Goal: Information Seeking & Learning: Learn about a topic

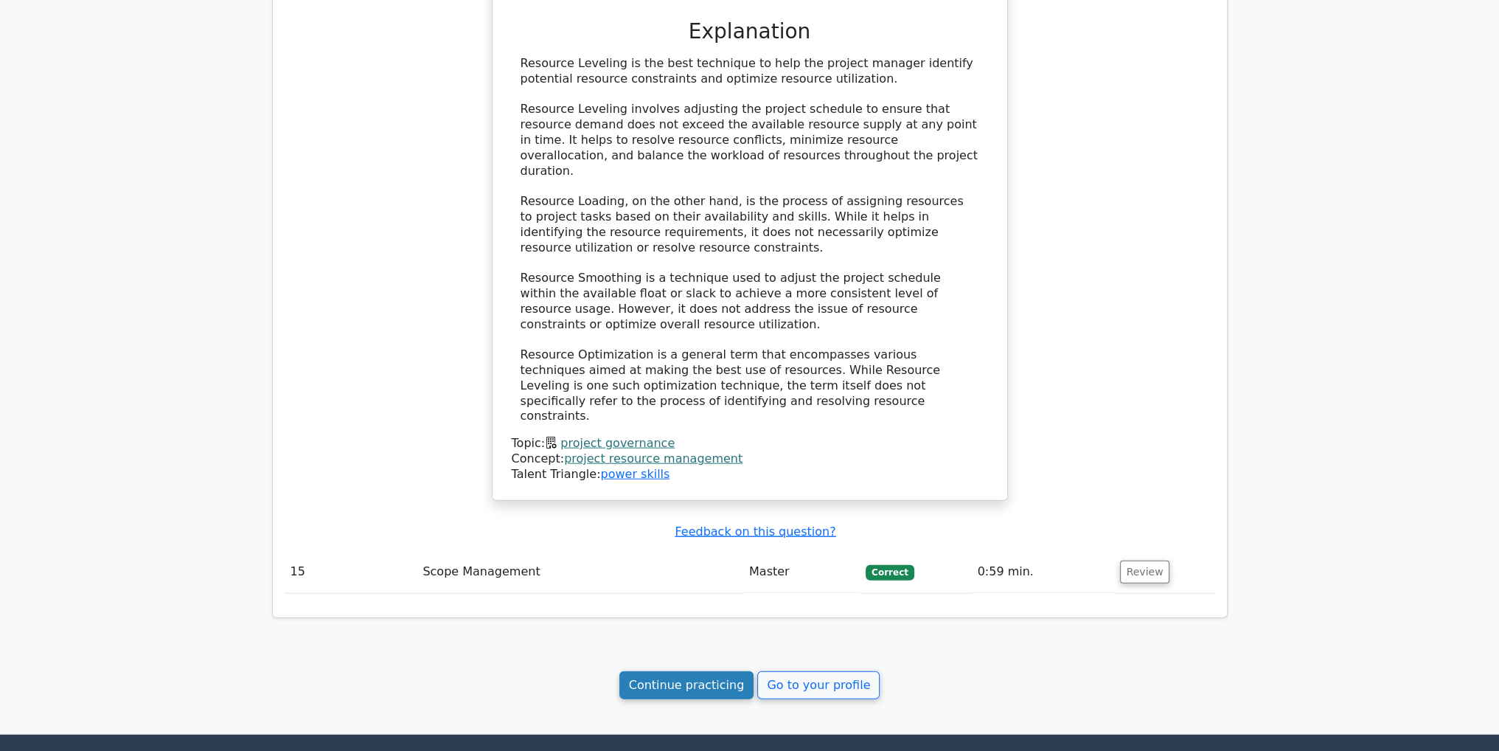
scroll to position [4642, 0]
click at [653, 671] on link "Continue practicing" at bounding box center [686, 685] width 135 height 28
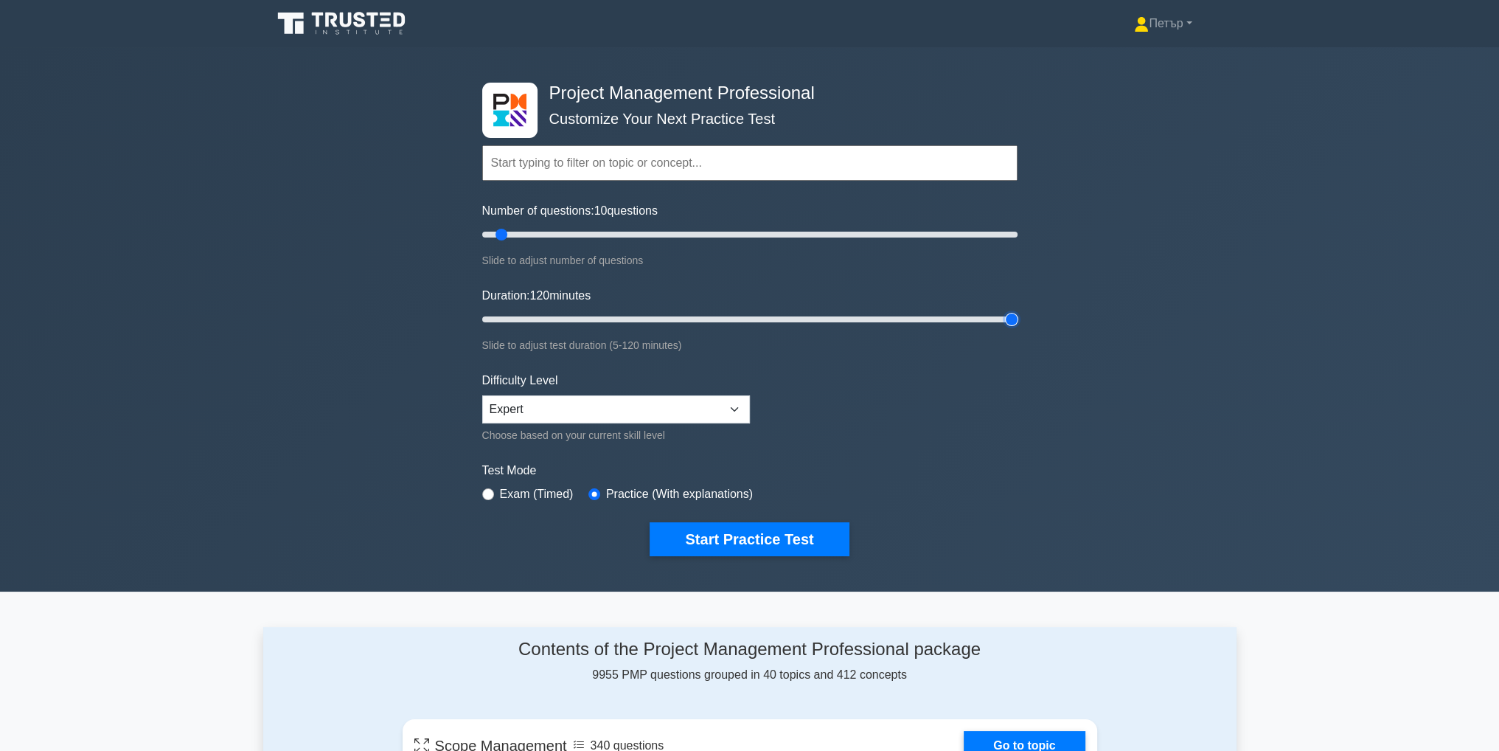
type input "120"
click at [1009, 319] on input "Duration: 120 minutes" at bounding box center [749, 319] width 535 height 18
type input "200"
click at [1010, 231] on input "Number of questions: 200 questions" at bounding box center [749, 235] width 535 height 18
click at [841, 529] on button "Start Practice Test" at bounding box center [749, 539] width 199 height 34
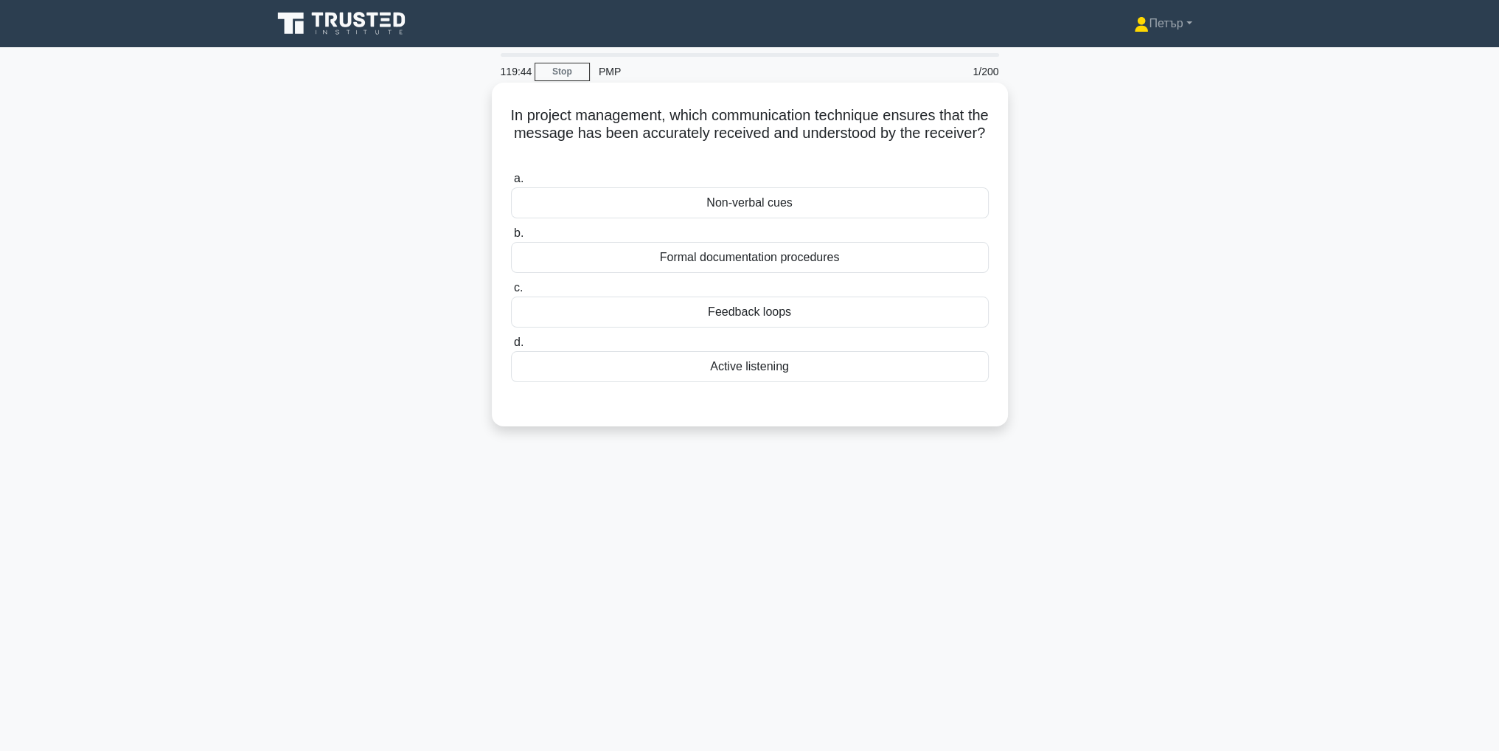
click at [863, 369] on div "Active listening" at bounding box center [750, 366] width 478 height 31
click at [511, 347] on input "d. Active listening" at bounding box center [511, 343] width 0 height 10
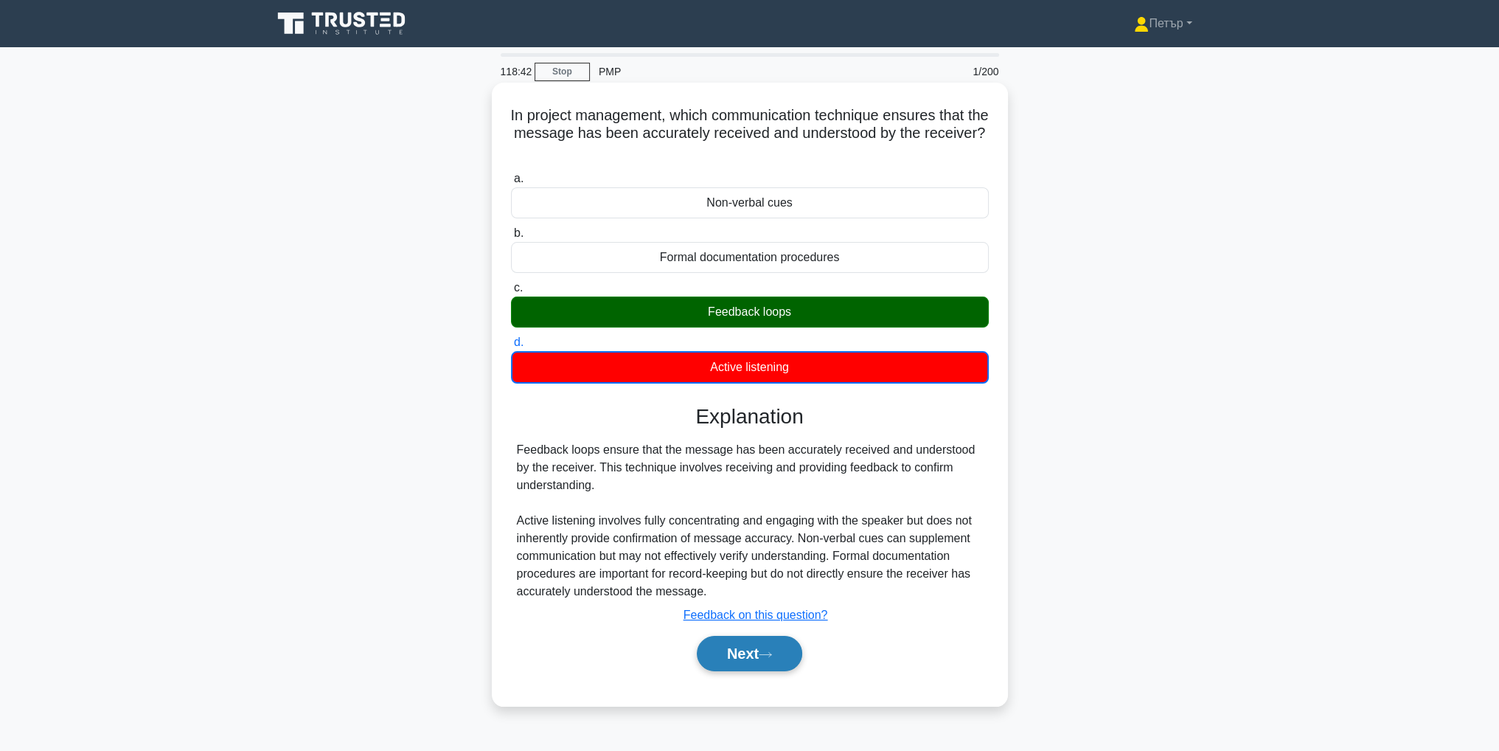
click at [728, 645] on button "Next" at bounding box center [749, 653] width 105 height 35
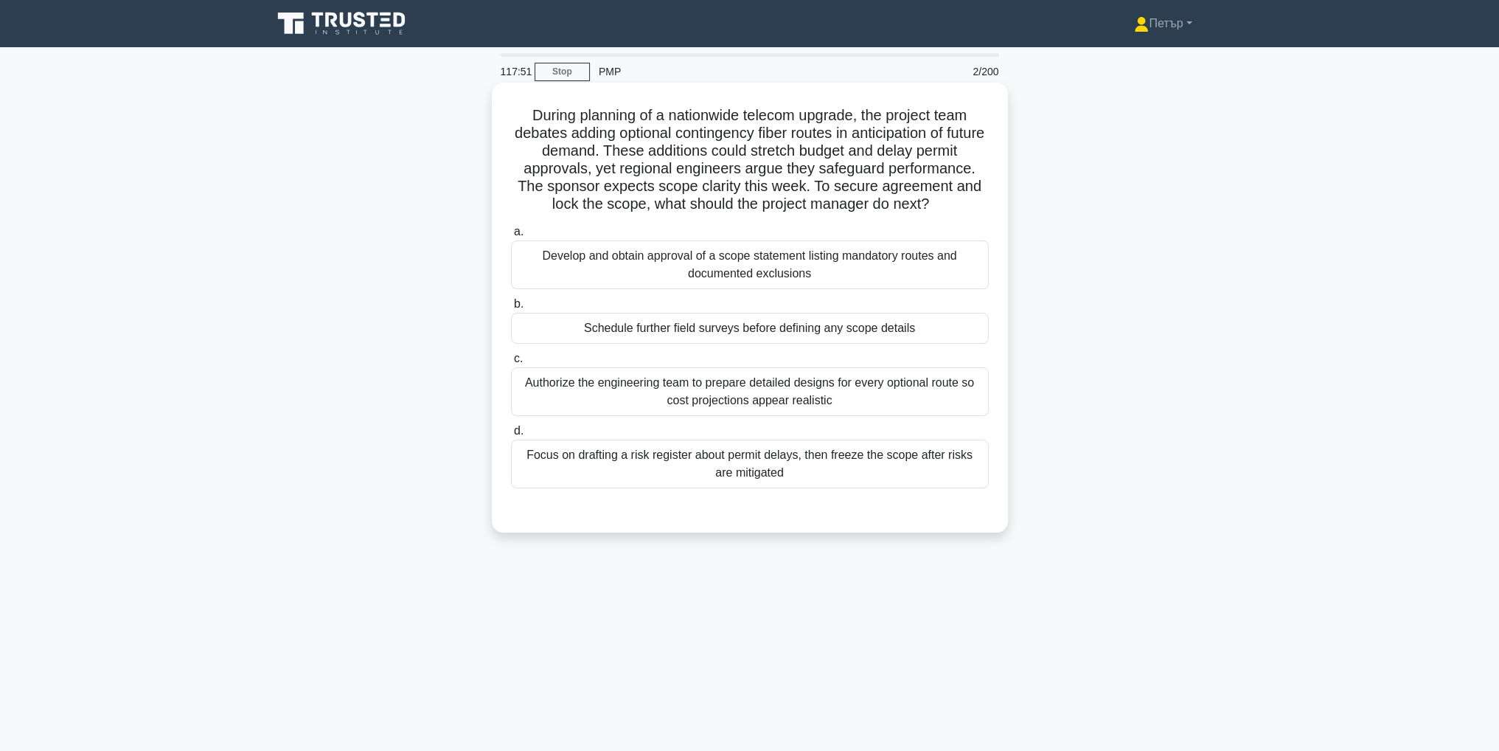
click at [954, 266] on div "Develop and obtain approval of a scope statement listing mandatory routes and d…" at bounding box center [750, 264] width 478 height 49
click at [511, 237] on input "a. Develop and obtain approval of a scope statement listing mandatory routes an…" at bounding box center [511, 232] width 0 height 10
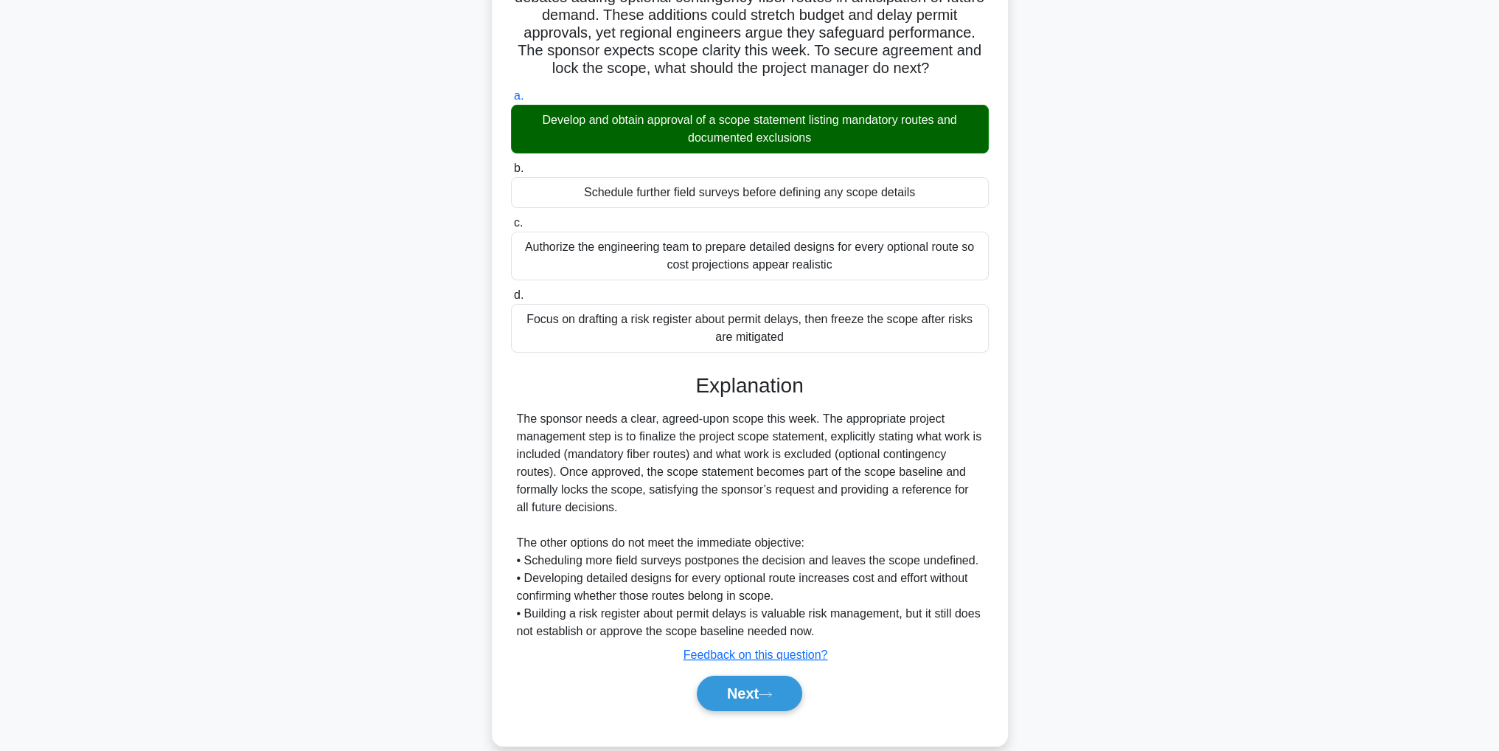
scroll to position [158, 0]
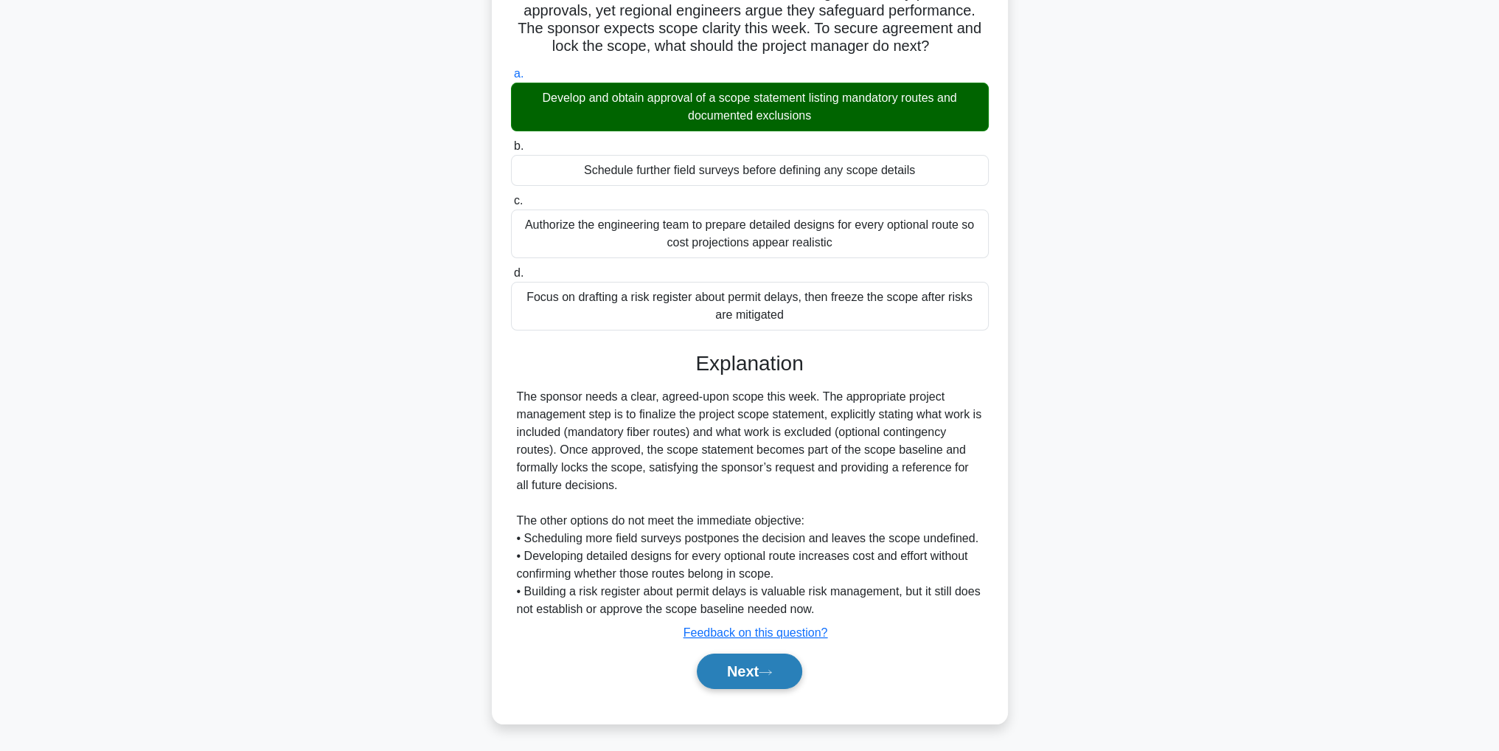
click at [709, 669] on button "Next" at bounding box center [749, 670] width 105 height 35
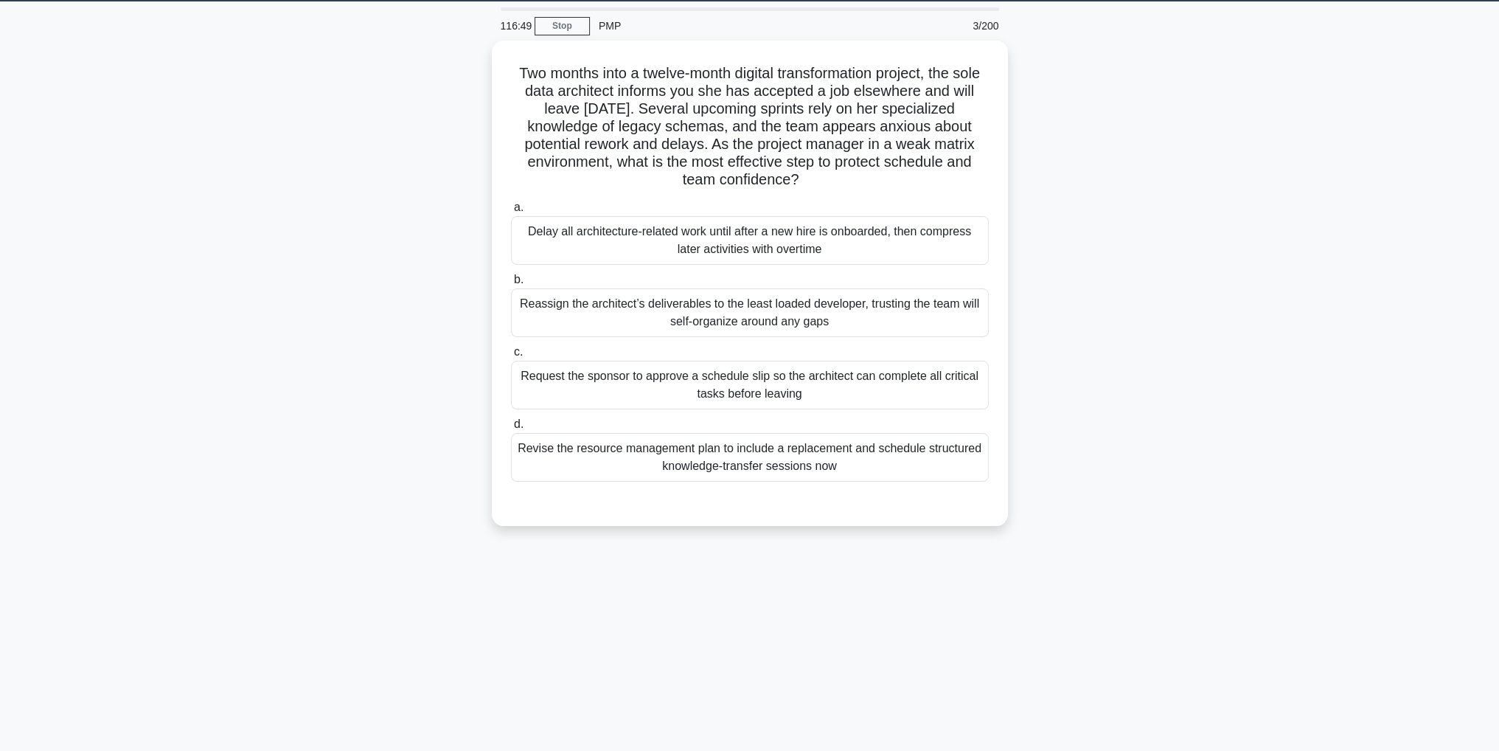
scroll to position [46, 0]
click at [898, 464] on div "Revise the resource management plan to include a replacement and schedule struc…" at bounding box center [750, 453] width 478 height 49
click at [511, 425] on input "d. Revise the resource management plan to include a replacement and schedule st…" at bounding box center [511, 421] width 0 height 10
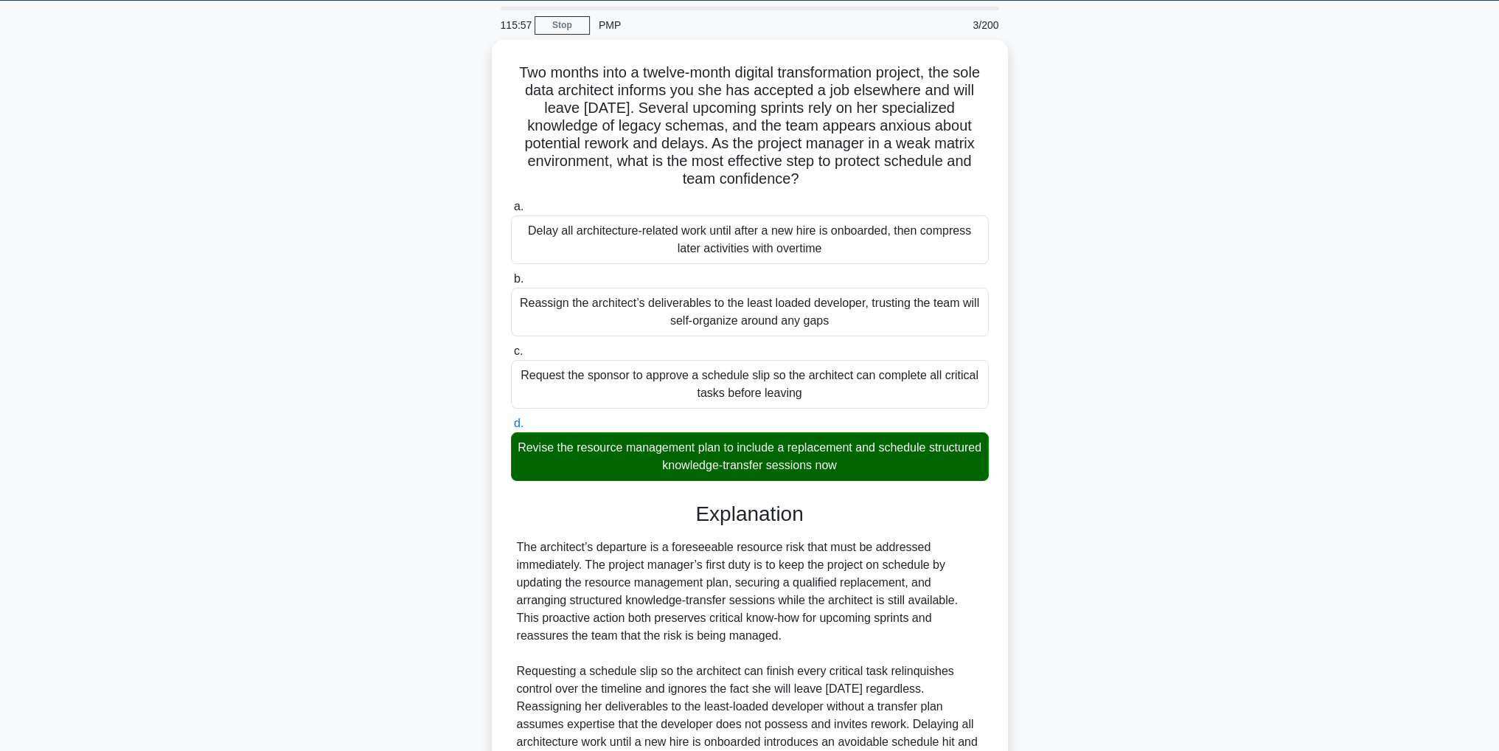
scroll to position [218, 0]
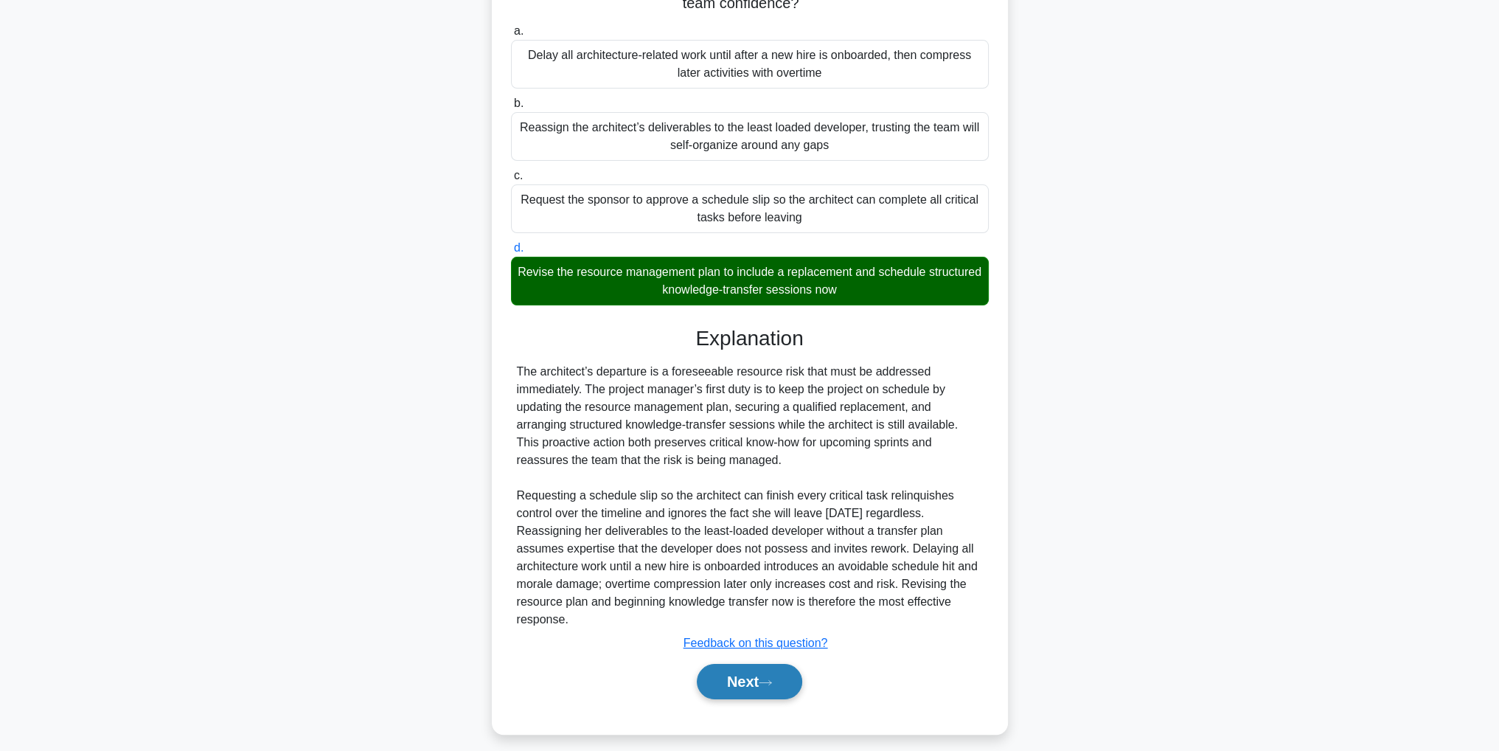
click at [740, 680] on button "Next" at bounding box center [749, 681] width 105 height 35
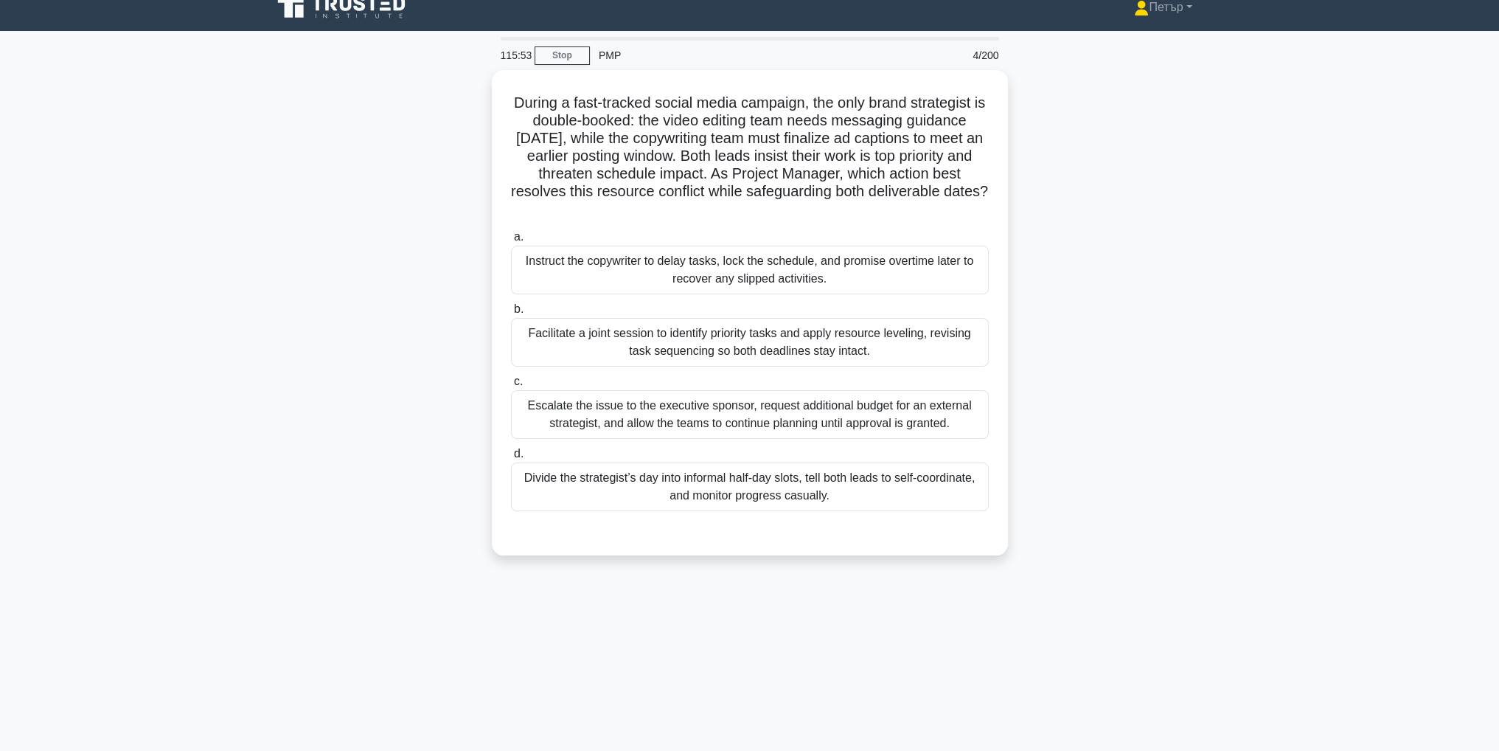
scroll to position [0, 0]
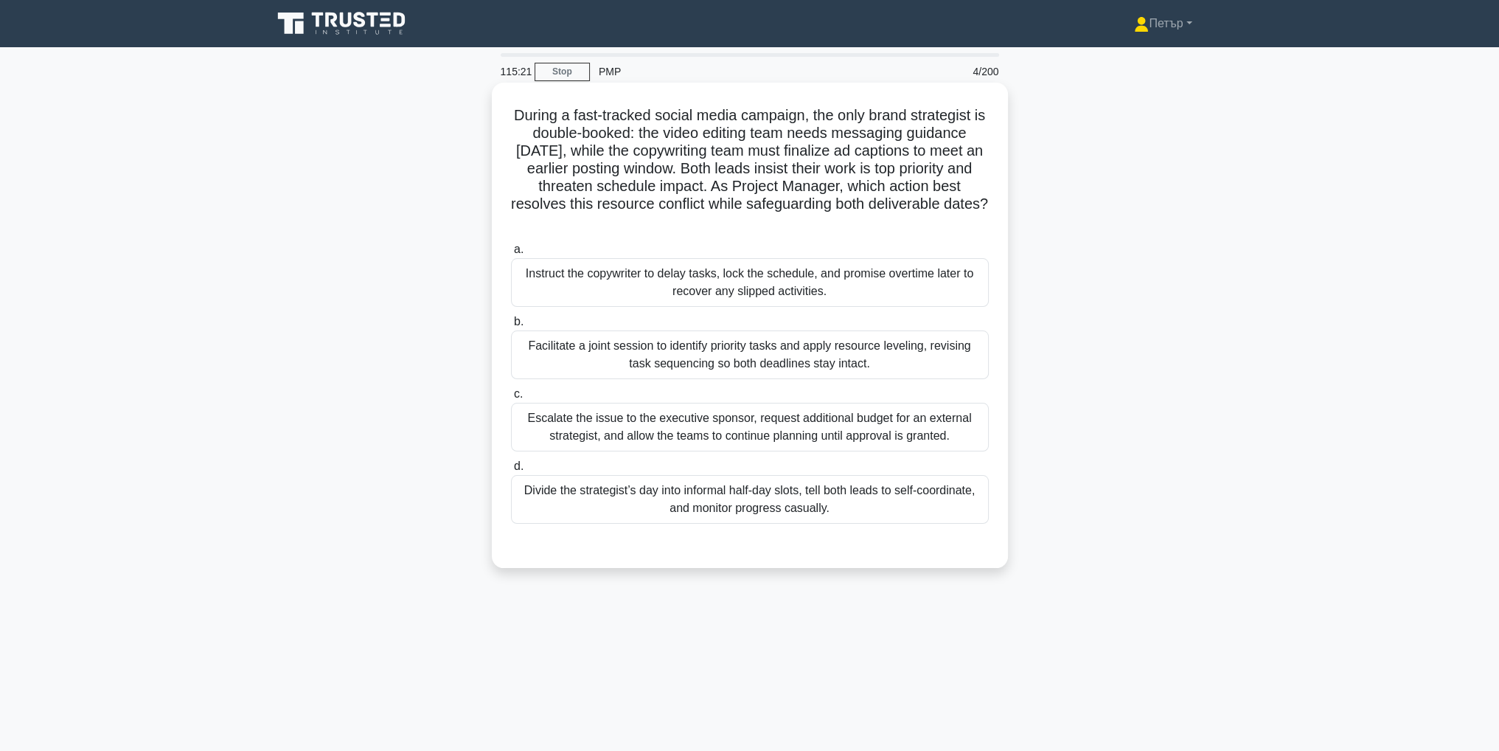
click at [914, 346] on div "Facilitate a joint session to identify priority tasks and apply resource leveli…" at bounding box center [750, 354] width 478 height 49
click at [511, 327] on input "b. Facilitate a joint session to identify priority tasks and apply resource lev…" at bounding box center [511, 322] width 0 height 10
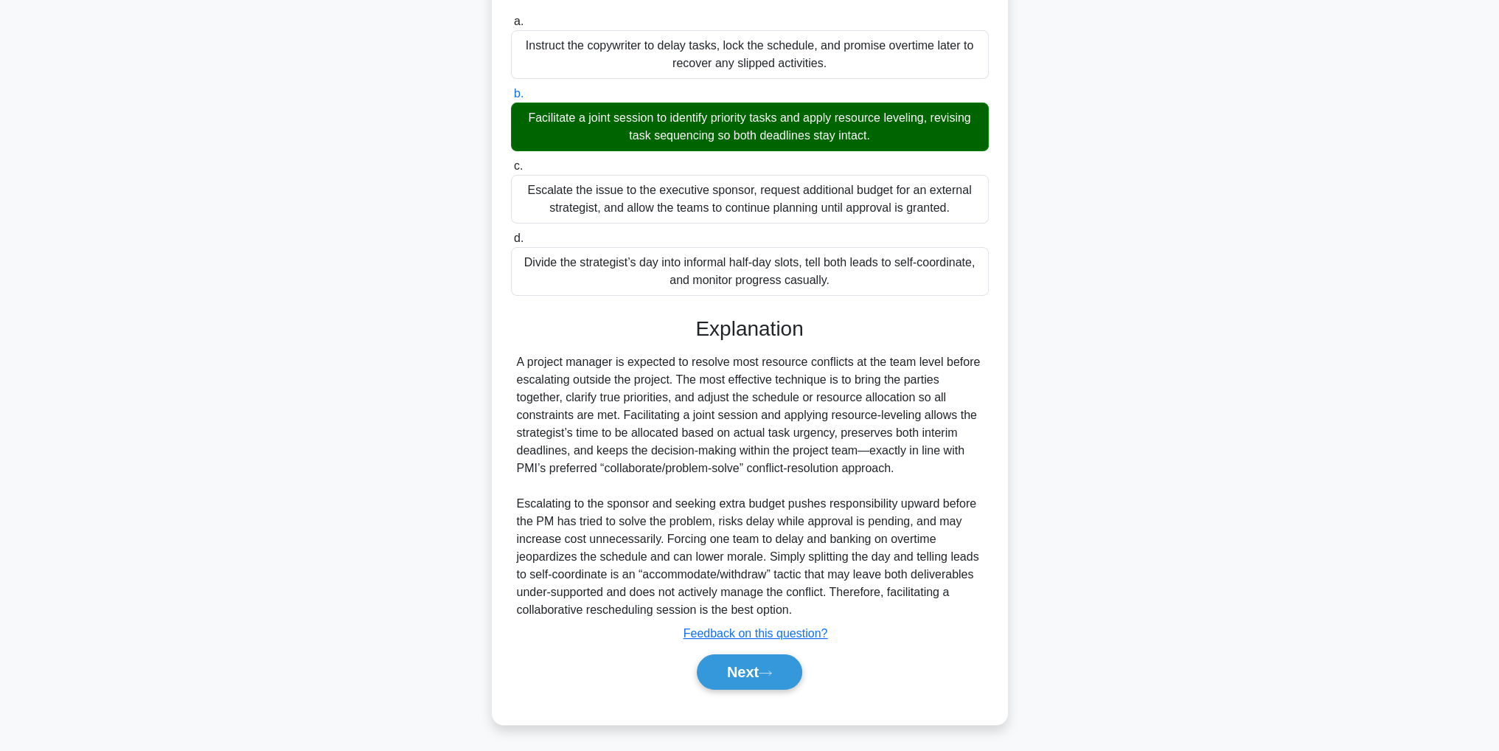
scroll to position [229, 0]
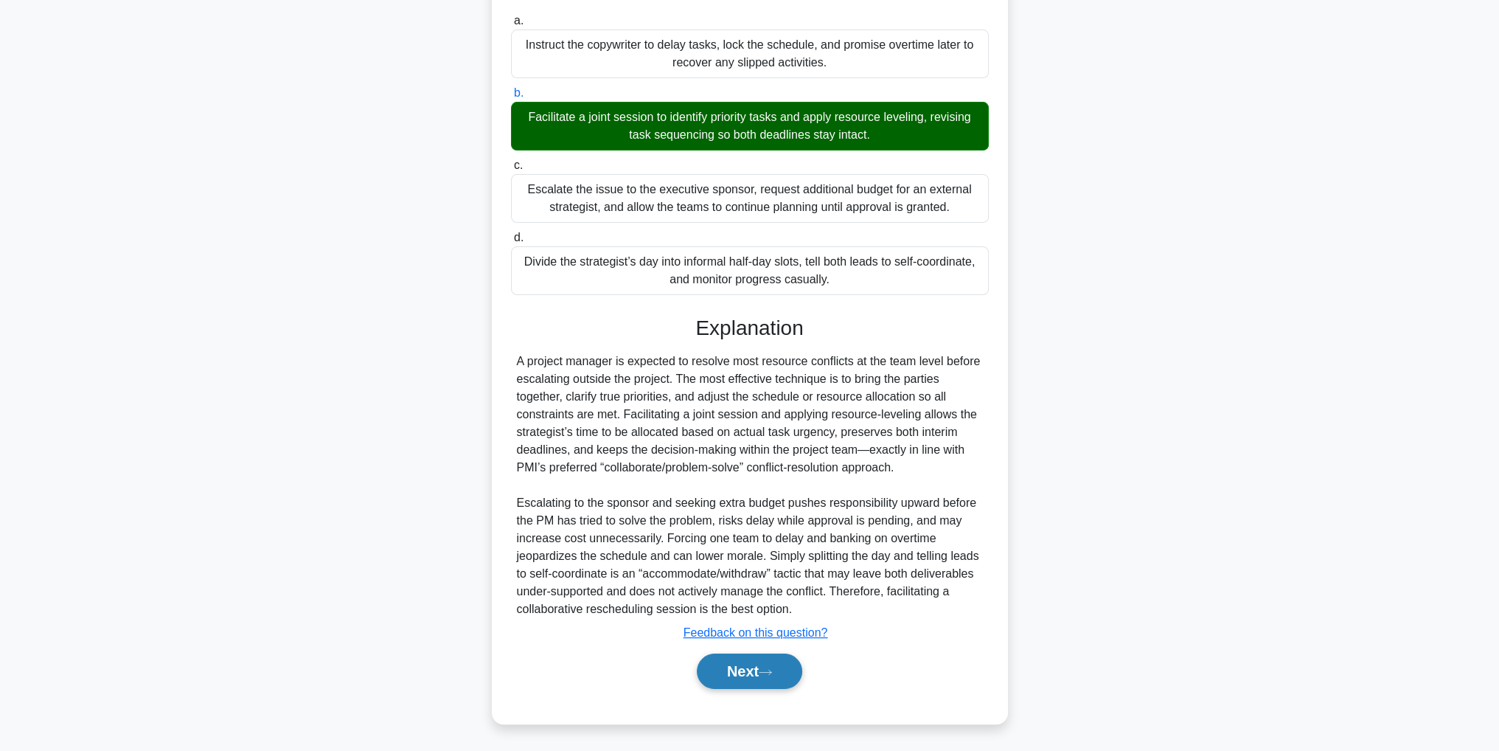
click at [754, 680] on button "Next" at bounding box center [749, 670] width 105 height 35
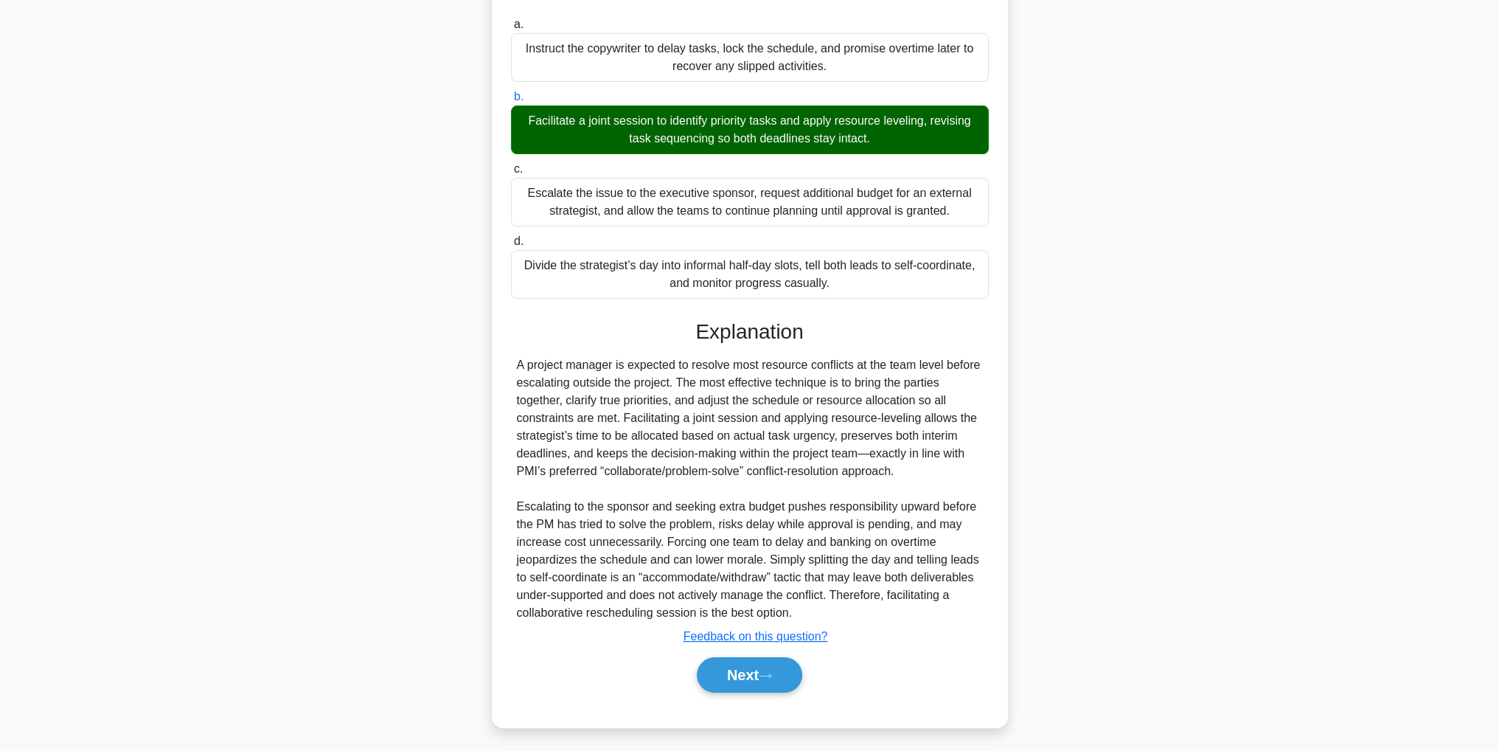
scroll to position [46, 0]
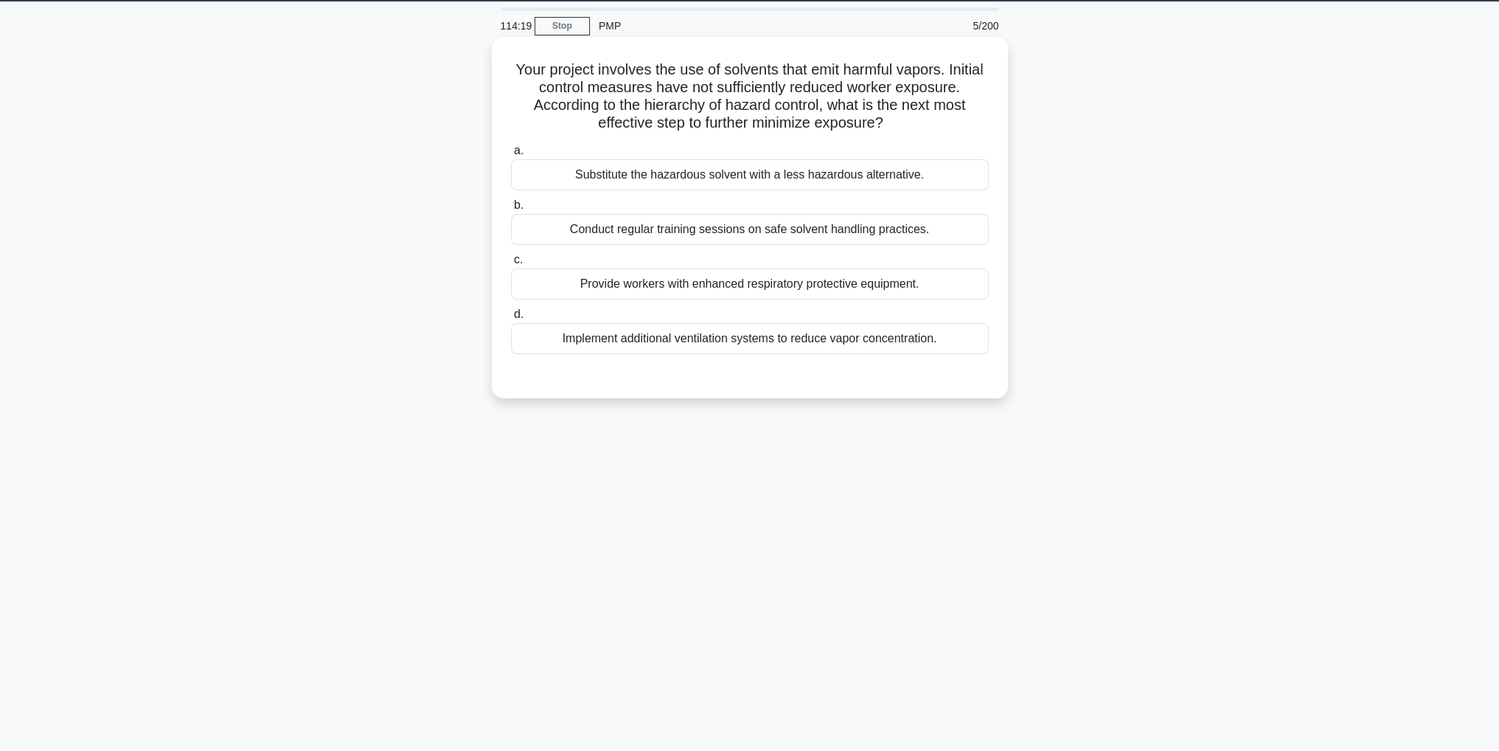
click at [972, 178] on div "Substitute the hazardous solvent with a less hazardous alternative." at bounding box center [750, 174] width 478 height 31
click at [511, 156] on input "a. Substitute the hazardous solvent with a less hazardous alternative." at bounding box center [511, 151] width 0 height 10
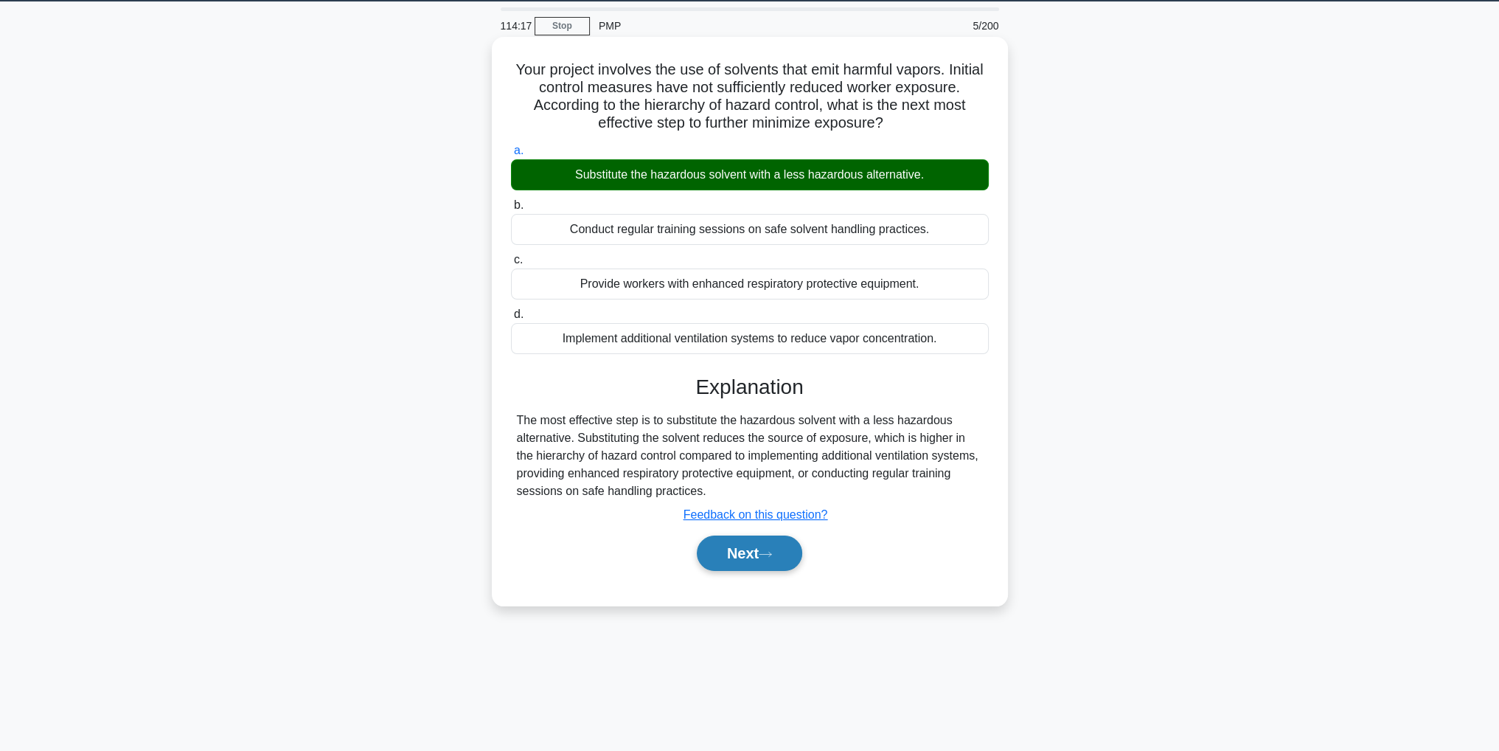
click at [760, 546] on button "Next" at bounding box center [749, 552] width 105 height 35
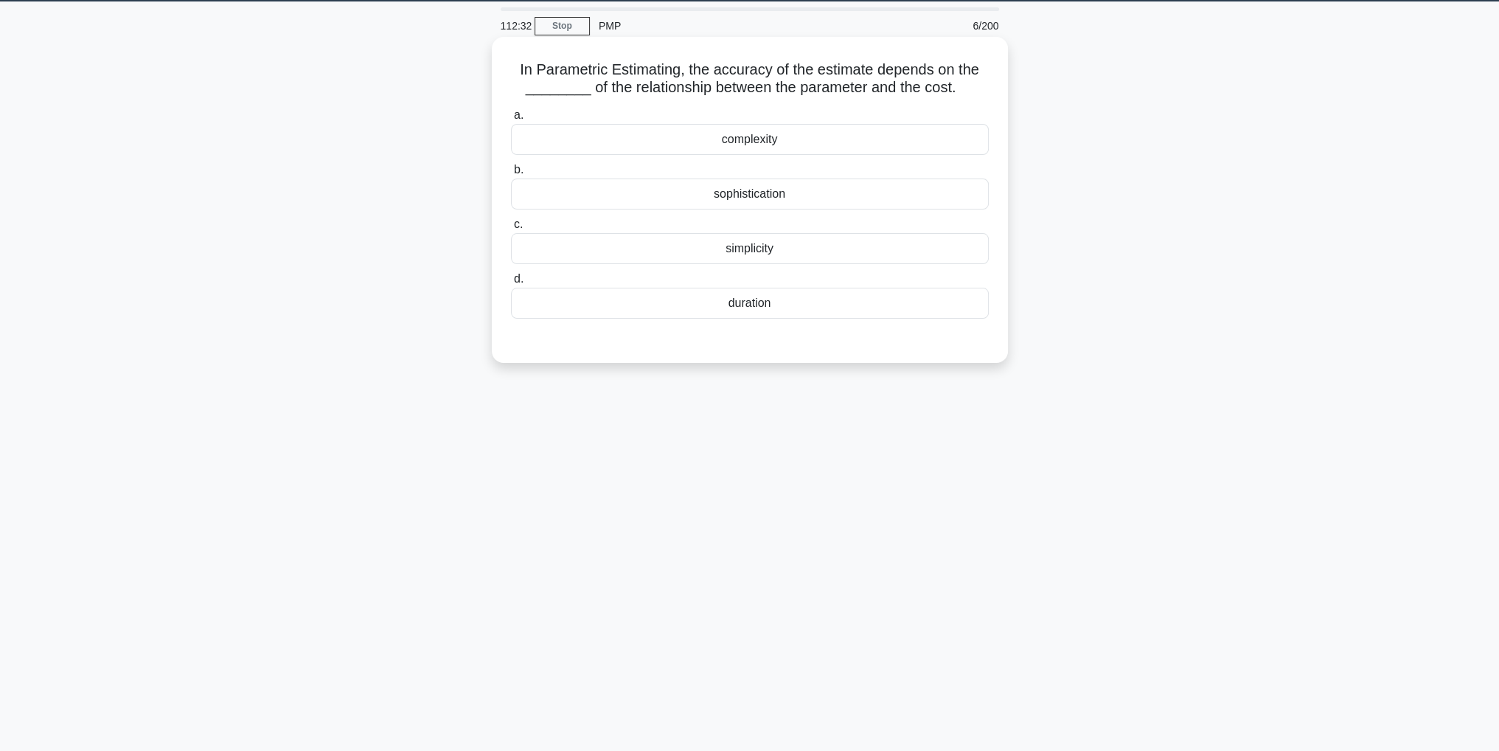
click at [827, 139] on div "complexity" at bounding box center [750, 139] width 478 height 31
click at [511, 120] on input "a. complexity" at bounding box center [511, 116] width 0 height 10
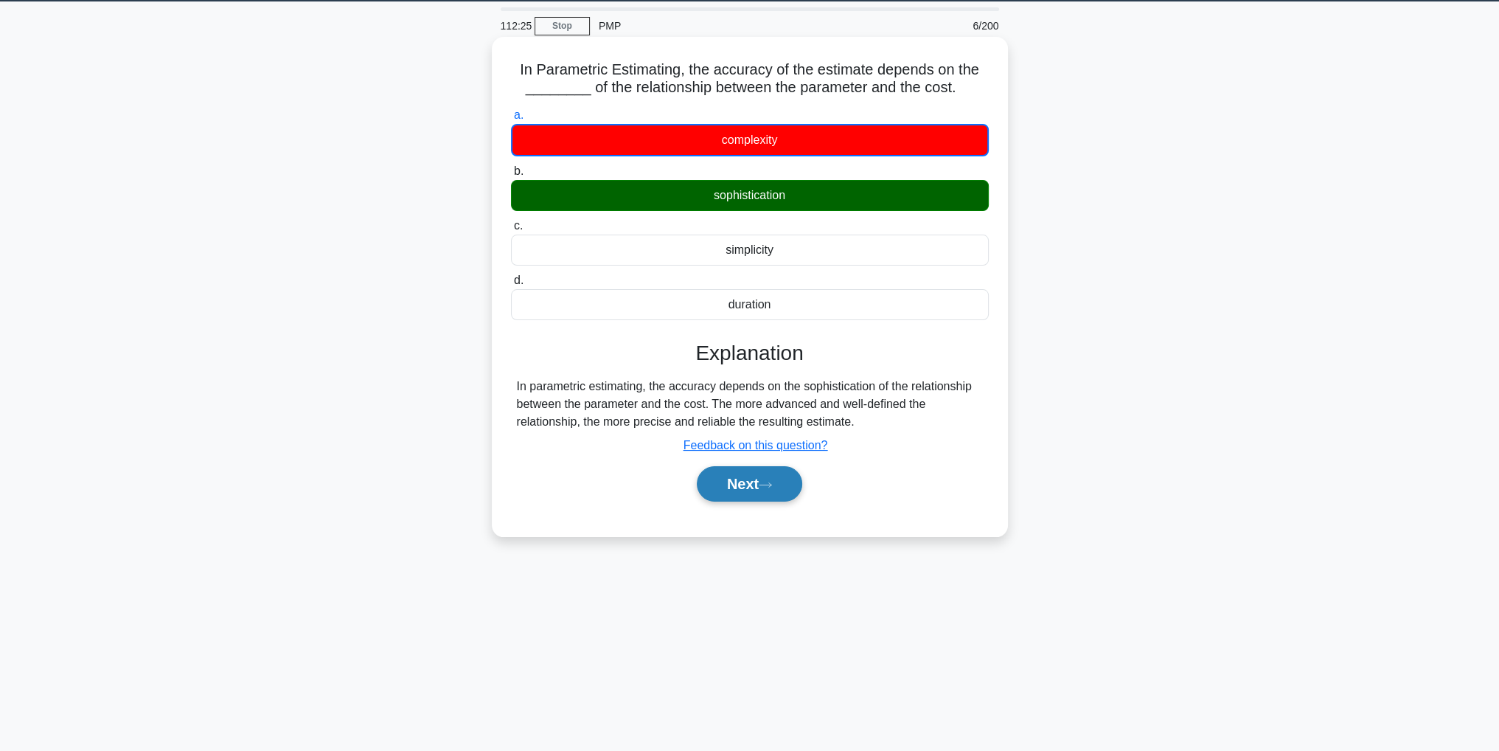
click at [762, 488] on button "Next" at bounding box center [749, 483] width 105 height 35
